Goal: Transaction & Acquisition: Purchase product/service

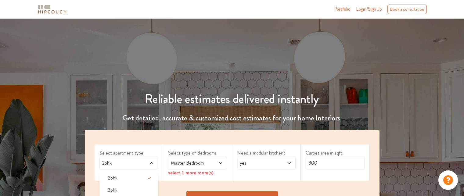
scroll to position [61, 0]
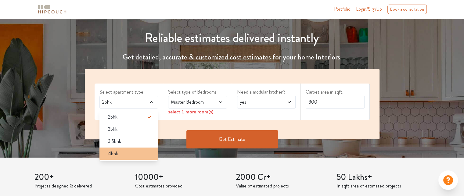
click at [125, 155] on div "4bhk" at bounding box center [130, 153] width 55 height 7
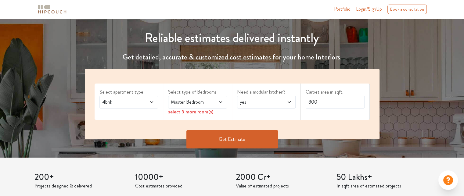
click at [213, 99] on span at bounding box center [215, 101] width 13 height 7
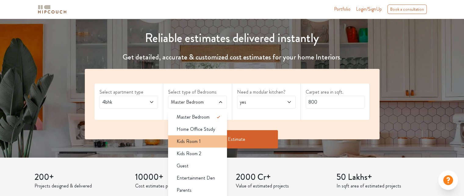
click at [192, 142] on span "Kids Room 1" at bounding box center [189, 141] width 24 height 7
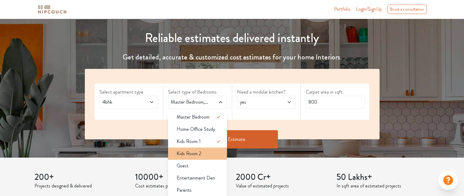
click at [189, 151] on span "Kids Room 2" at bounding box center [189, 153] width 25 height 7
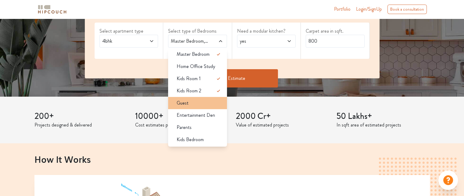
scroll to position [152, 0]
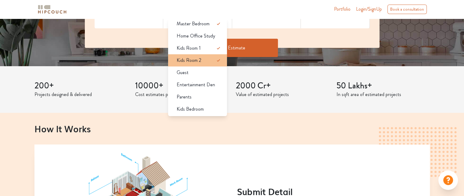
click at [198, 62] on span "Kids Room 2" at bounding box center [189, 60] width 25 height 7
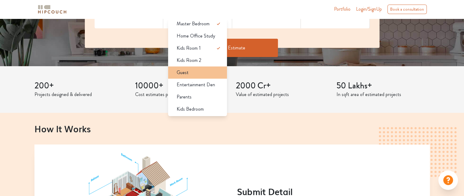
click at [190, 76] on li "Guest" at bounding box center [197, 72] width 59 height 12
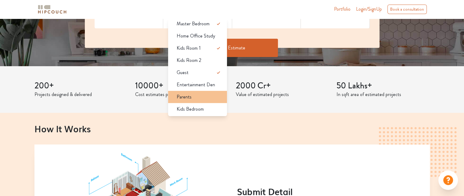
click at [187, 95] on span "Parents" at bounding box center [184, 96] width 15 height 7
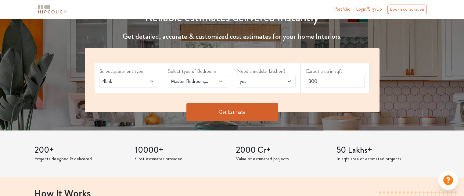
scroll to position [61, 0]
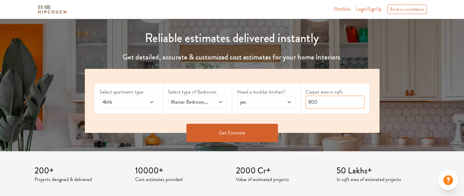
drag, startPoint x: 328, startPoint y: 101, endPoint x: 306, endPoint y: 102, distance: 22.6
click at [306, 102] on input "800" at bounding box center [334, 102] width 59 height 13
click at [221, 101] on icon at bounding box center [220, 102] width 5 height 5
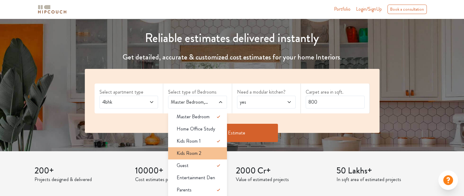
scroll to position [0, 0]
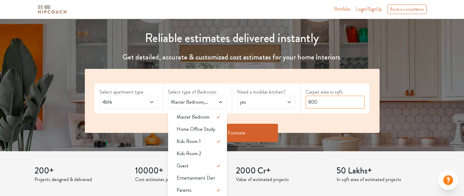
click at [327, 100] on input "800" at bounding box center [334, 102] width 59 height 13
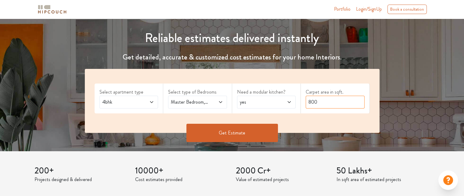
drag, startPoint x: 327, startPoint y: 103, endPoint x: 304, endPoint y: 103, distance: 23.2
click at [304, 103] on div "Carpet area in sqft. 800" at bounding box center [335, 99] width 69 height 30
type input "1600"
click at [252, 138] on button "Get Estimate" at bounding box center [231, 133] width 91 height 18
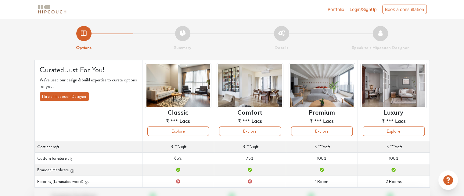
click at [359, 10] on span "Login/SignUp" at bounding box center [362, 9] width 27 height 5
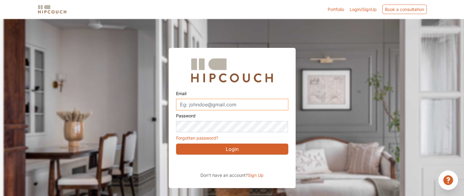
click at [211, 105] on input "Email" at bounding box center [232, 105] width 112 height 12
type input "nivedita.pachisia@gmail.com"
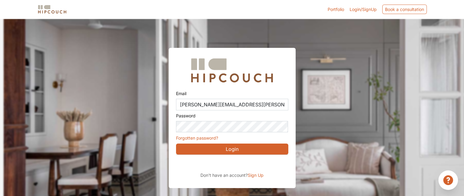
click at [223, 152] on button "Login" at bounding box center [232, 149] width 112 height 11
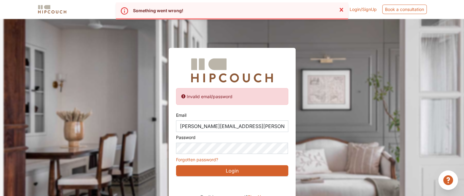
click at [215, 158] on link "Forgotten password?" at bounding box center [197, 159] width 42 height 5
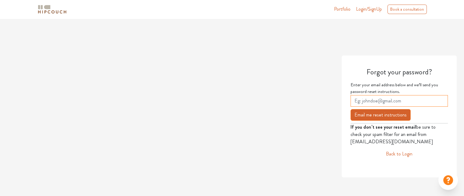
click at [392, 102] on input "email" at bounding box center [398, 101] width 97 height 12
type input "nivedita.pachisia@gmail.com"
click at [379, 115] on button "Email me reset instructions" at bounding box center [380, 115] width 60 height 12
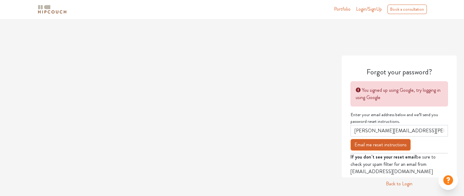
click at [401, 182] on link "Back to Login" at bounding box center [399, 183] width 27 height 7
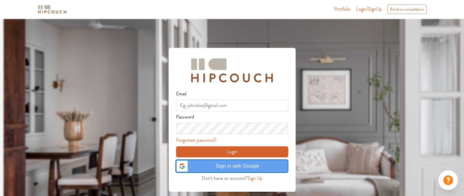
click at [213, 168] on span "Sign in with Google" at bounding box center [237, 166] width 93 height 7
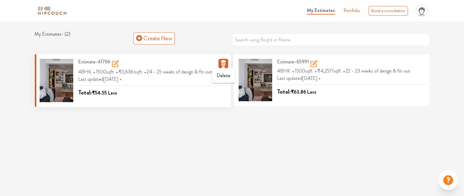
click at [224, 63] on icon "button" at bounding box center [222, 63] width 5 height 6
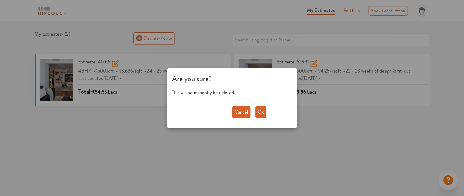
click at [258, 108] on button "Ok" at bounding box center [260, 112] width 11 height 12
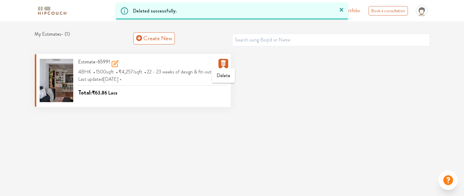
click at [225, 60] on icon "button" at bounding box center [223, 62] width 7 height 7
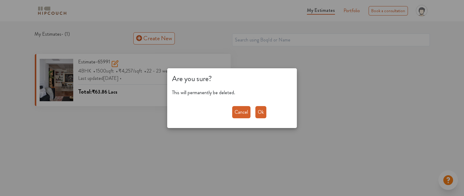
click at [257, 109] on button "Ok" at bounding box center [260, 112] width 11 height 12
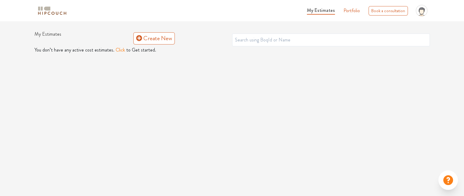
click at [118, 50] on button "Click" at bounding box center [120, 49] width 9 height 7
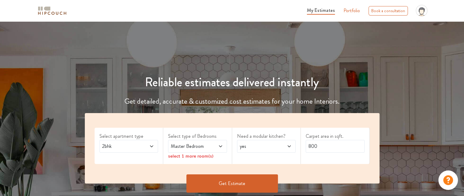
scroll to position [30, 0]
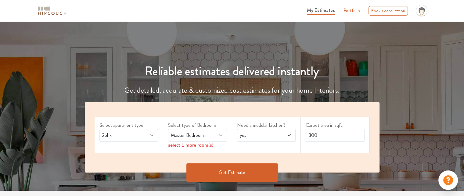
click at [150, 135] on icon at bounding box center [151, 135] width 3 height 2
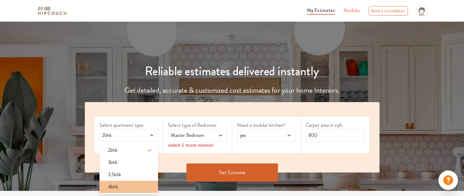
click at [114, 188] on span "4bhk" at bounding box center [113, 186] width 10 height 7
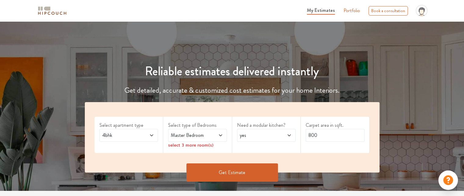
click at [217, 134] on span at bounding box center [215, 135] width 13 height 7
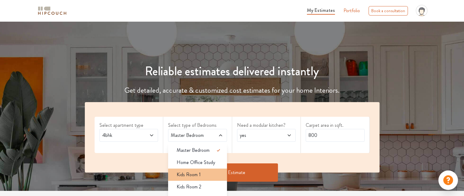
click at [201, 171] on div "Kids Room 1" at bounding box center [199, 174] width 55 height 7
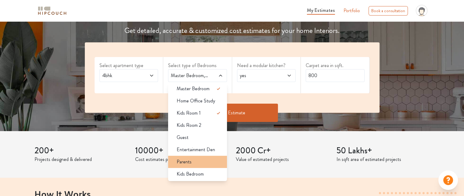
scroll to position [91, 0]
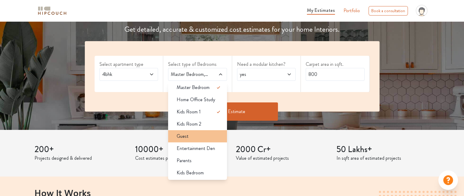
click at [194, 135] on div "Guest" at bounding box center [199, 136] width 55 height 7
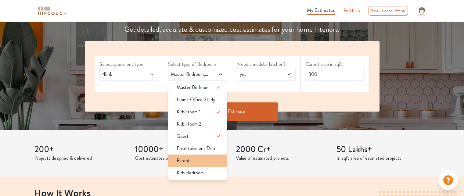
click at [187, 161] on span "Parents" at bounding box center [184, 160] width 15 height 7
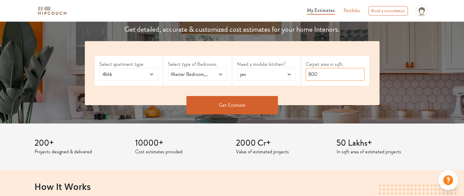
drag, startPoint x: 324, startPoint y: 75, endPoint x: 297, endPoint y: 76, distance: 26.8
click at [297, 76] on div "Select apartment type 4bhk Select type of Bedrooms Master Bedroom,Kids Room 1,G…" at bounding box center [232, 73] width 295 height 64
type input "1600"
click at [226, 108] on button "Get Estimate" at bounding box center [231, 105] width 91 height 18
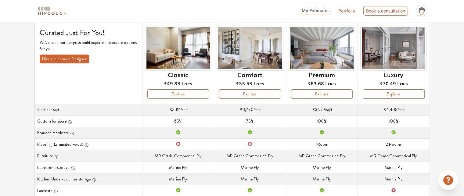
scroll to position [37, 0]
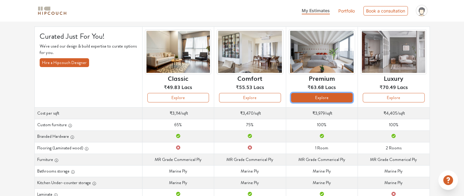
click at [336, 99] on button "Explore" at bounding box center [322, 97] width 62 height 9
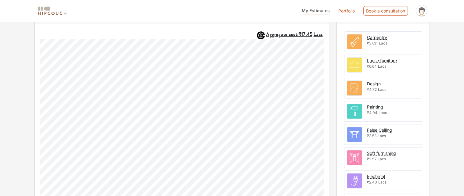
scroll to position [224, 0]
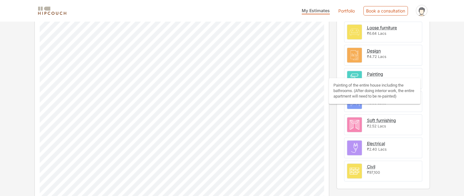
drag, startPoint x: 380, startPoint y: 71, endPoint x: 413, endPoint y: 69, distance: 33.6
click at [413, 69] on div "Painting ₹4.04 Lacs" at bounding box center [383, 78] width 78 height 21
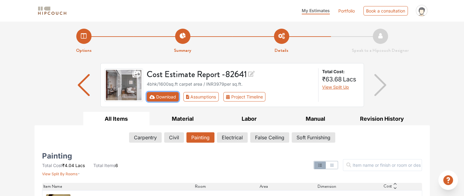
click at [162, 97] on button "Download" at bounding box center [163, 96] width 32 height 9
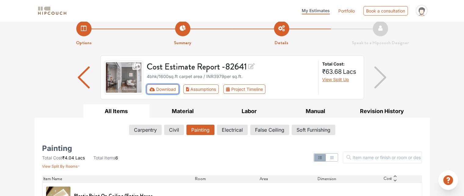
scroll to position [7, 0]
click at [161, 89] on button "Download" at bounding box center [163, 89] width 32 height 9
drag, startPoint x: 168, startPoint y: 88, endPoint x: 150, endPoint y: 89, distance: 18.1
click at [150, 89] on icon "First group" at bounding box center [151, 90] width 5 height 4
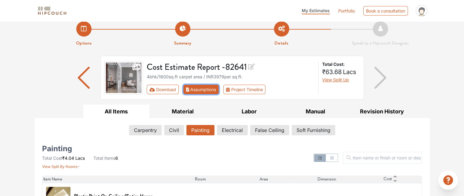
click at [191, 89] on button "Assumptions" at bounding box center [201, 89] width 36 height 9
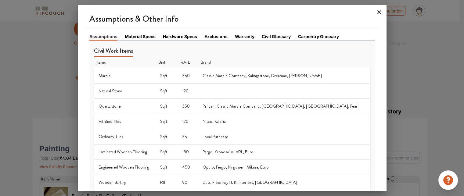
click at [379, 12] on icon at bounding box center [379, 12] width 4 height 4
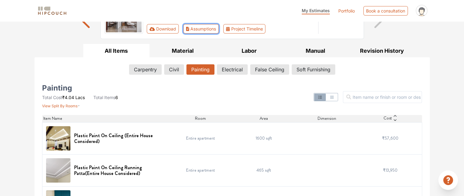
scroll to position [68, 0]
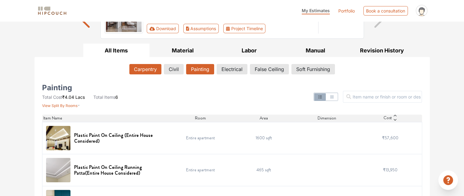
click at [137, 67] on button "Carpentry" at bounding box center [145, 69] width 32 height 10
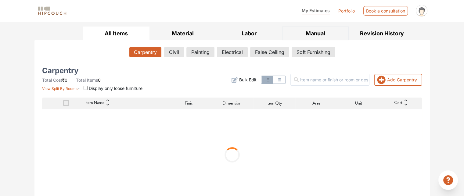
scroll to position [94, 0]
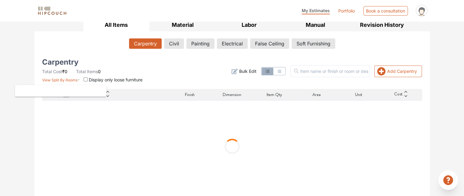
click at [59, 78] on span "View Split By Rooms" at bounding box center [59, 80] width 35 height 5
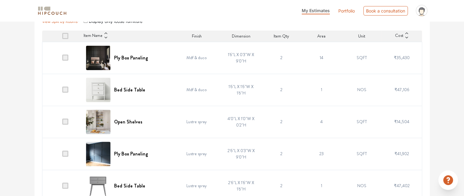
scroll to position [91, 0]
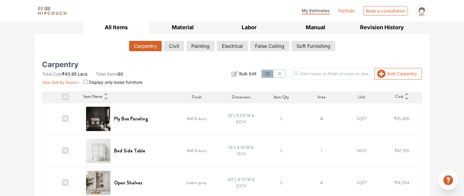
click at [85, 95] on div "Master bedroom ₹8.91 Lacs Kid's bedroom ₹5.15 Lacs Parent's bedroom ₹6.17 Lacs …" at bounding box center [61, 55] width 62 height 103
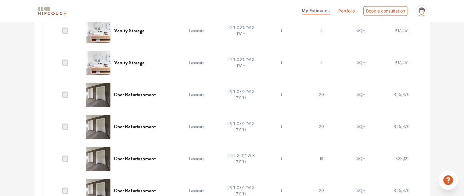
scroll to position [884, 0]
click at [66, 93] on span at bounding box center [65, 94] width 6 height 6
click at [62, 96] on input "checkbox" at bounding box center [62, 96] width 0 height 0
click at [66, 60] on span at bounding box center [65, 62] width 6 height 6
click at [62, 64] on input "checkbox" at bounding box center [62, 64] width 0 height 0
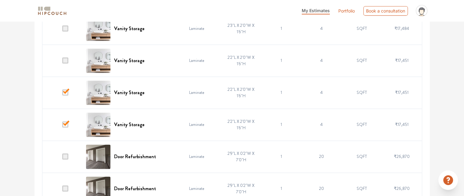
scroll to position [793, 0]
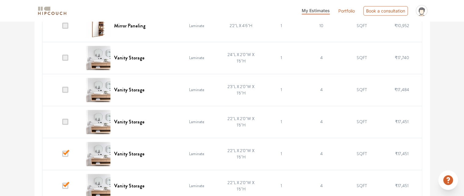
click at [65, 120] on span at bounding box center [65, 122] width 6 height 6
click at [62, 123] on input "checkbox" at bounding box center [62, 123] width 0 height 0
click at [66, 89] on span at bounding box center [65, 90] width 6 height 6
click at [62, 91] on input "checkbox" at bounding box center [62, 91] width 0 height 0
click at [65, 56] on span at bounding box center [65, 58] width 6 height 6
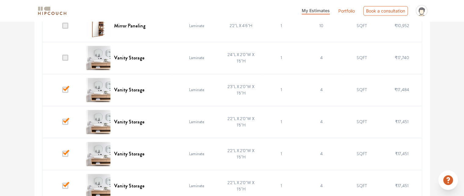
click at [62, 59] on input "checkbox" at bounding box center [62, 59] width 0 height 0
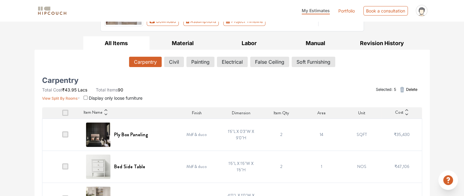
scroll to position [84, 0]
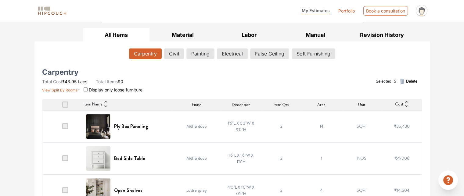
click at [404, 81] on icon "button" at bounding box center [401, 81] width 7 height 7
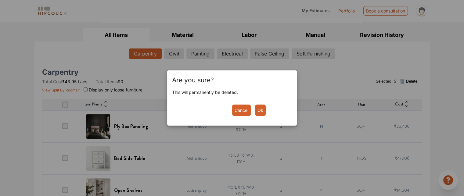
click at [259, 112] on button "Ok" at bounding box center [260, 110] width 11 height 11
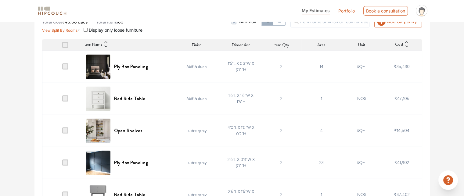
scroll to position [145, 0]
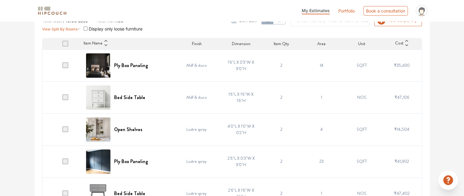
click at [317, 66] on td "14" at bounding box center [321, 65] width 40 height 32
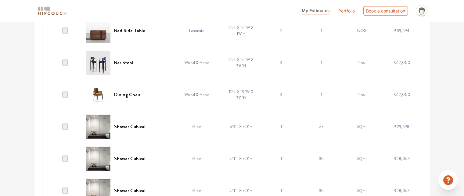
scroll to position [450, 0]
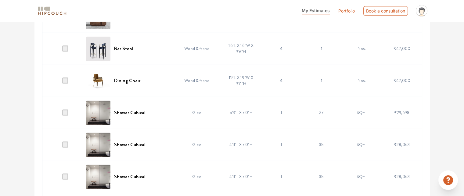
click at [63, 112] on span at bounding box center [65, 112] width 6 height 6
click at [62, 114] on input "checkbox" at bounding box center [62, 114] width 0 height 0
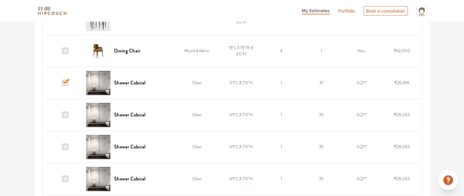
scroll to position [511, 0]
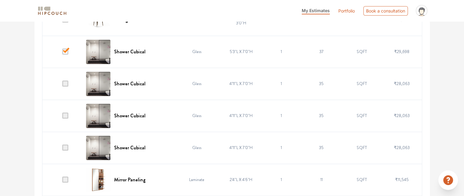
click at [66, 83] on span at bounding box center [65, 83] width 6 height 6
click at [62, 85] on input "checkbox" at bounding box center [62, 85] width 0 height 0
click at [66, 113] on span at bounding box center [65, 116] width 6 height 6
click at [62, 117] on input "checkbox" at bounding box center [62, 117] width 0 height 0
click at [65, 147] on span at bounding box center [65, 148] width 6 height 6
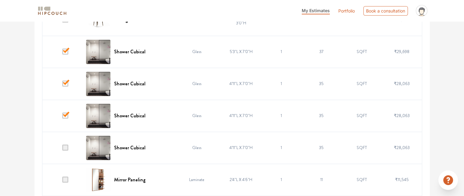
click at [62, 149] on input "checkbox" at bounding box center [62, 149] width 0 height 0
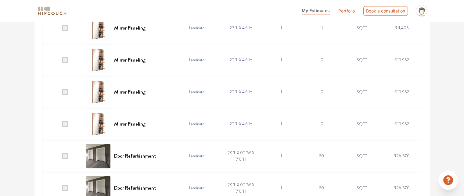
scroll to position [694, 0]
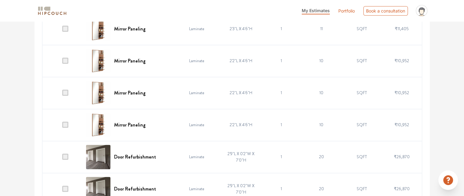
click at [65, 122] on span at bounding box center [65, 125] width 6 height 6
click at [62, 126] on input "checkbox" at bounding box center [62, 126] width 0 height 0
click at [67, 94] on span at bounding box center [65, 93] width 6 height 6
click at [62, 94] on input "checkbox" at bounding box center [62, 94] width 0 height 0
click at [68, 60] on span at bounding box center [65, 61] width 6 height 6
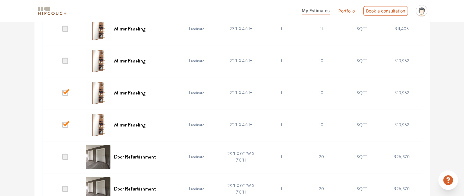
click at [62, 62] on input "checkbox" at bounding box center [62, 62] width 0 height 0
click at [67, 28] on span at bounding box center [65, 29] width 6 height 6
click at [62, 30] on input "checkbox" at bounding box center [62, 30] width 0 height 0
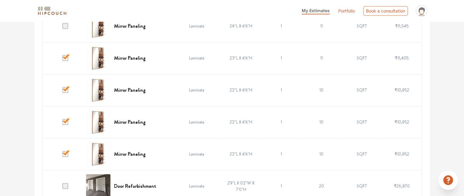
scroll to position [633, 0]
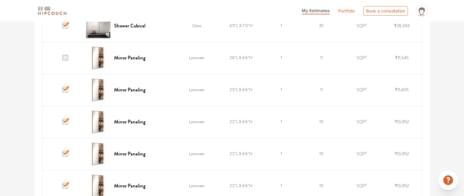
click at [66, 56] on span at bounding box center [65, 58] width 6 height 6
click at [62, 59] on input "checkbox" at bounding box center [62, 59] width 0 height 0
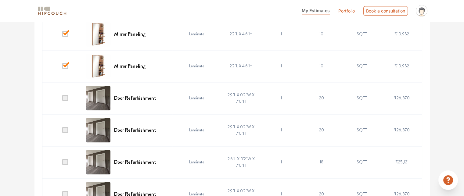
scroll to position [785, 0]
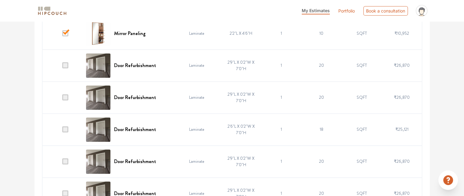
click at [64, 63] on span at bounding box center [65, 65] width 6 height 6
click at [62, 67] on input "checkbox" at bounding box center [62, 67] width 0 height 0
click at [65, 94] on span at bounding box center [65, 97] width 6 height 6
click at [62, 99] on input "checkbox" at bounding box center [62, 99] width 0 height 0
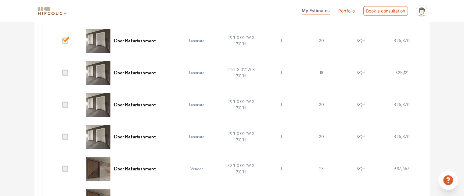
scroll to position [846, 0]
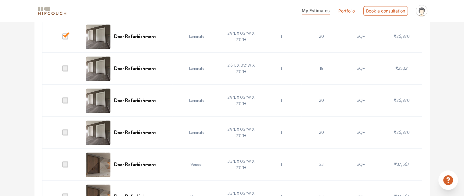
click at [66, 67] on span at bounding box center [65, 68] width 6 height 6
click at [62, 70] on input "checkbox" at bounding box center [62, 70] width 0 height 0
click at [66, 98] on span at bounding box center [65, 100] width 6 height 6
click at [62, 102] on input "checkbox" at bounding box center [62, 102] width 0 height 0
click at [66, 130] on span at bounding box center [65, 132] width 6 height 6
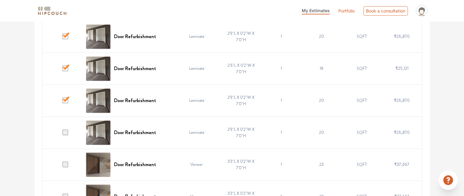
click at [62, 134] on input "checkbox" at bounding box center [62, 134] width 0 height 0
drag, startPoint x: 64, startPoint y: 162, endPoint x: 76, endPoint y: 158, distance: 12.1
click at [65, 162] on span at bounding box center [65, 164] width 6 height 6
click at [62, 166] on input "checkbox" at bounding box center [62, 166] width 0 height 0
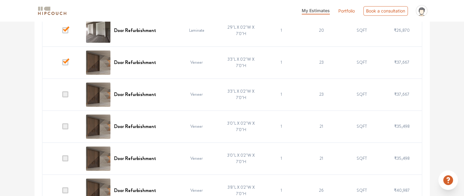
scroll to position [968, 0]
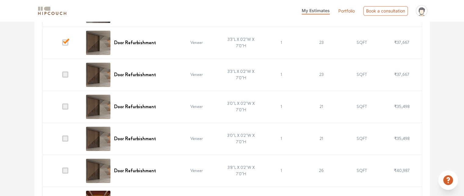
click at [66, 73] on span at bounding box center [65, 74] width 6 height 6
click at [62, 76] on input "checkbox" at bounding box center [62, 76] width 0 height 0
click at [66, 104] on span at bounding box center [65, 106] width 6 height 6
click at [62, 108] on input "checkbox" at bounding box center [62, 108] width 0 height 0
click at [67, 139] on span at bounding box center [65, 138] width 6 height 6
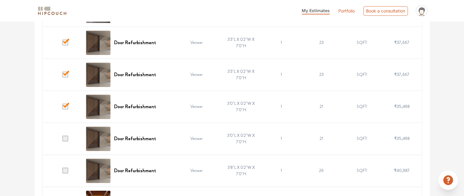
click at [62, 140] on input "checkbox" at bounding box center [62, 140] width 0 height 0
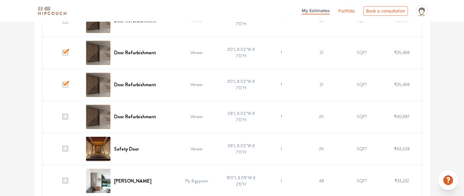
scroll to position [1029, 0]
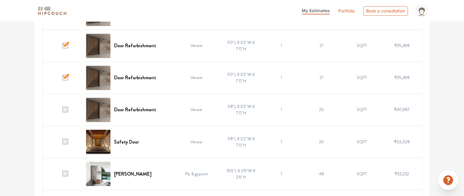
click at [68, 106] on span at bounding box center [65, 109] width 6 height 6
click at [62, 111] on input "checkbox" at bounding box center [62, 111] width 0 height 0
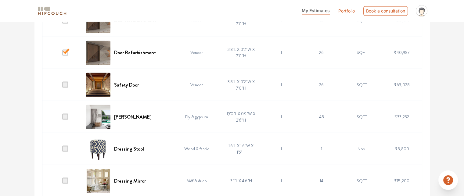
scroll to position [1090, 0]
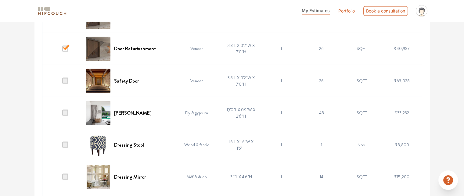
click at [65, 48] on span at bounding box center [65, 48] width 6 height 6
click at [62, 50] on input "checkbox" at bounding box center [62, 50] width 0 height 0
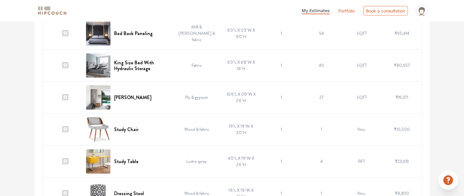
scroll to position [1486, 0]
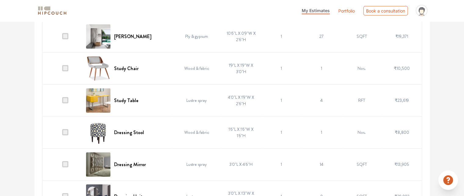
click at [66, 97] on span at bounding box center [65, 100] width 6 height 6
click at [62, 102] on input "checkbox" at bounding box center [62, 102] width 0 height 0
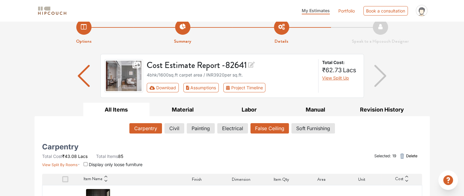
scroll to position [0, 0]
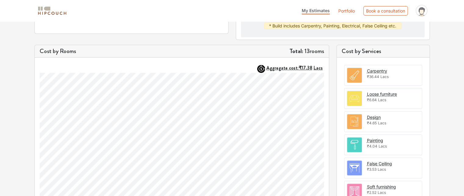
scroll to position [133, 0]
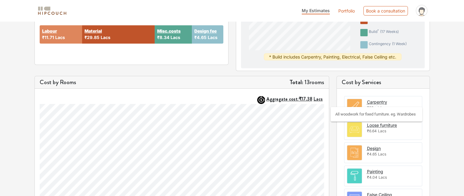
click at [371, 101] on div "Carpentry" at bounding box center [377, 102] width 20 height 6
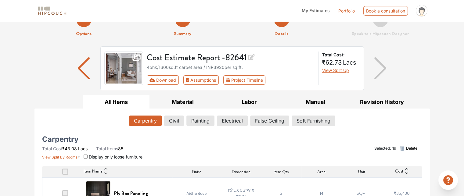
scroll to position [11, 0]
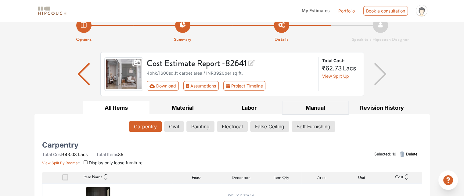
click at [309, 109] on button "Manual" at bounding box center [315, 108] width 66 height 14
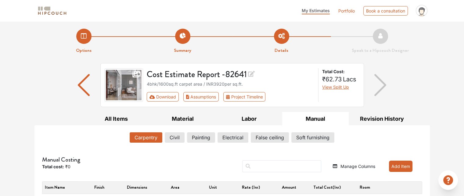
scroll to position [6, 0]
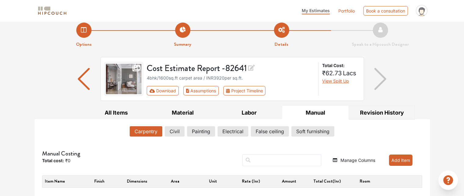
click at [370, 109] on button "Revision History" at bounding box center [381, 113] width 66 height 14
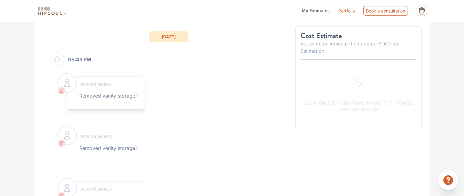
scroll to position [139, 0]
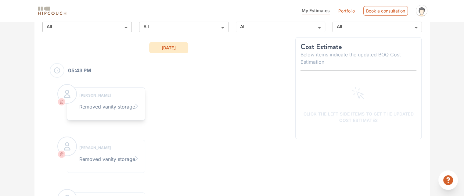
click at [122, 103] on div "Removed vanity storage" at bounding box center [106, 106] width 68 height 17
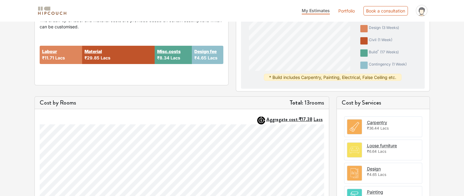
scroll to position [91, 0]
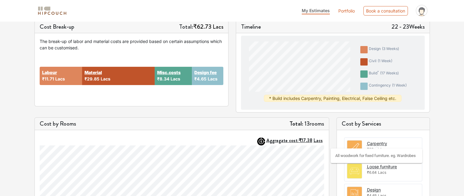
click at [379, 143] on div "Carpentry" at bounding box center [377, 143] width 20 height 6
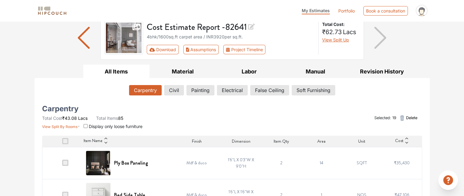
scroll to position [30, 0]
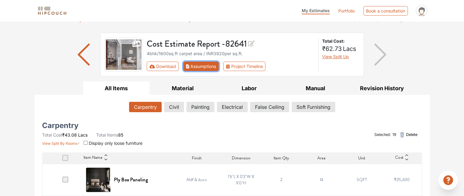
click at [211, 68] on button "Assumptions" at bounding box center [201, 66] width 36 height 9
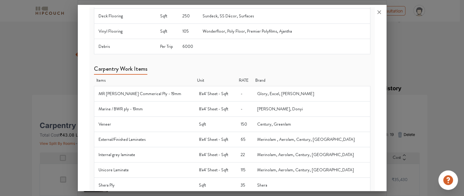
scroll to position [0, 0]
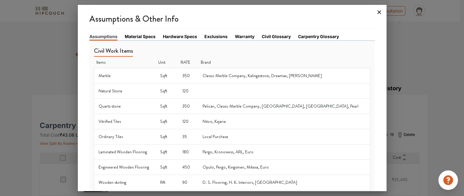
click at [379, 12] on icon at bounding box center [379, 12] width 4 height 4
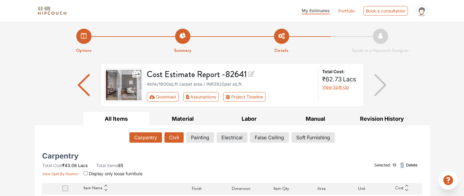
click at [176, 139] on button "Civil" at bounding box center [173, 137] width 19 height 10
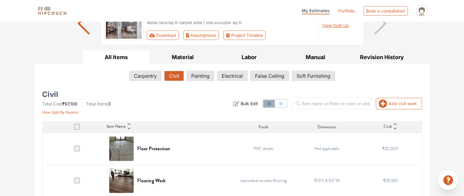
scroll to position [98, 0]
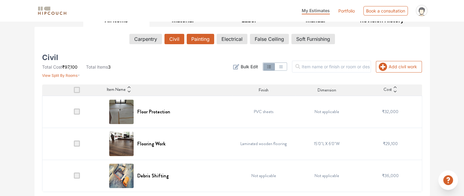
click at [198, 40] on button "Painting" at bounding box center [200, 39] width 27 height 10
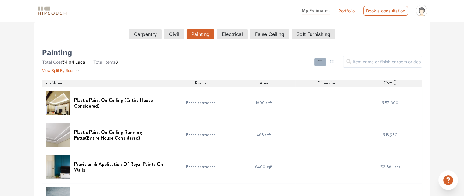
scroll to position [38, 0]
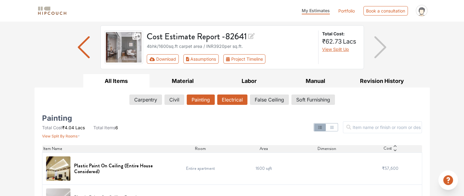
click at [237, 99] on button "Electrical" at bounding box center [232, 100] width 30 height 10
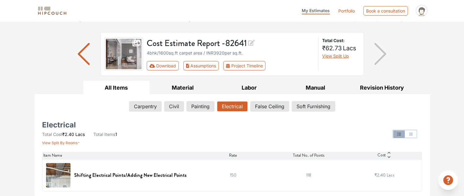
scroll to position [30, 0]
click at [191, 88] on button "Material" at bounding box center [182, 88] width 66 height 14
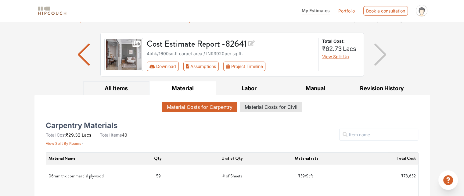
click at [126, 88] on button "All Items" at bounding box center [116, 88] width 66 height 14
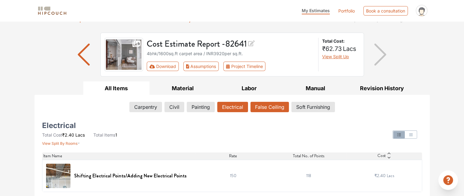
click at [272, 106] on button "False Ceiling" at bounding box center [269, 107] width 38 height 10
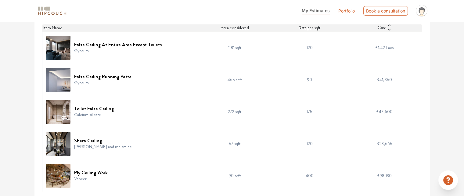
scroll to position [37, 0]
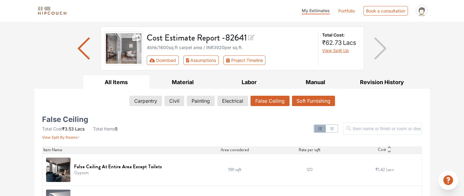
click at [310, 100] on button "Soft Furnishing" at bounding box center [313, 101] width 43 height 10
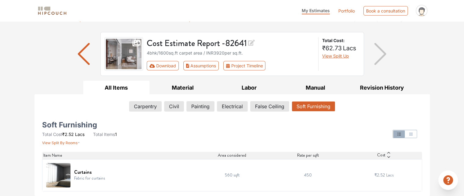
scroll to position [30, 0]
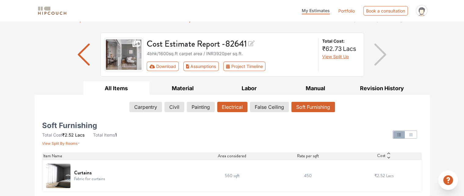
click at [229, 110] on button "Electrical" at bounding box center [232, 107] width 30 height 10
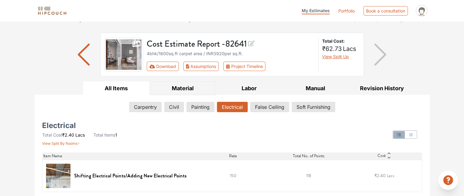
click at [185, 88] on button "Material" at bounding box center [182, 88] width 66 height 14
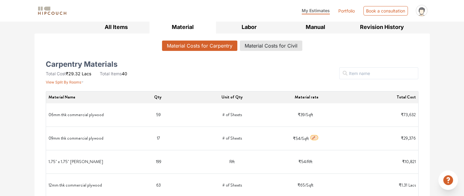
scroll to position [91, 0]
click at [245, 29] on button "Labor" at bounding box center [249, 28] width 66 height 14
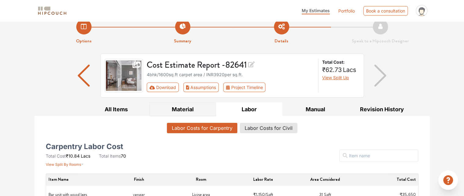
scroll to position [0, 0]
